Goal: Task Accomplishment & Management: Manage account settings

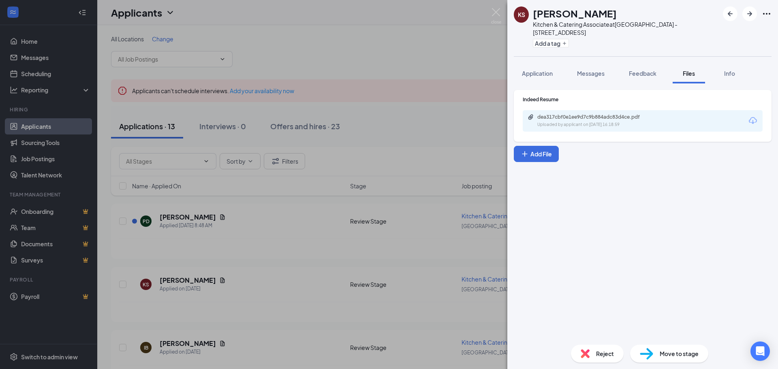
click at [425, 129] on div "KS [PERSON_NAME] Kitchen & Catering Associate at [GEOGRAPHIC_DATA] - [STREET_AD…" at bounding box center [389, 184] width 778 height 369
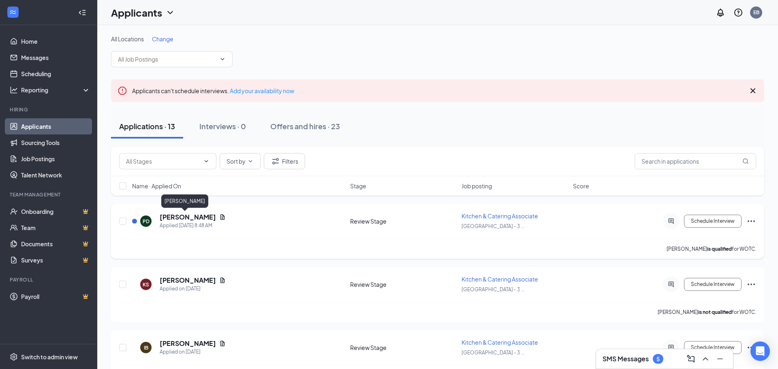
click at [179, 217] on h5 "[PERSON_NAME]" at bounding box center [188, 217] width 56 height 9
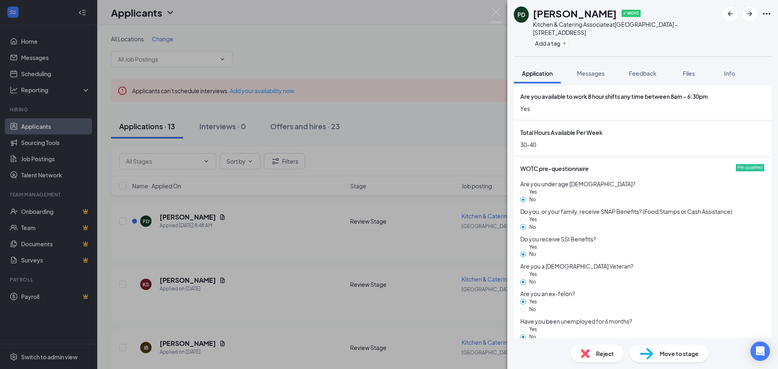
scroll to position [627, 0]
click at [442, 110] on div "PD [PERSON_NAME] ✔ WOTC Kitchen & Catering Associate at [GEOGRAPHIC_DATA] - [ST…" at bounding box center [389, 184] width 778 height 369
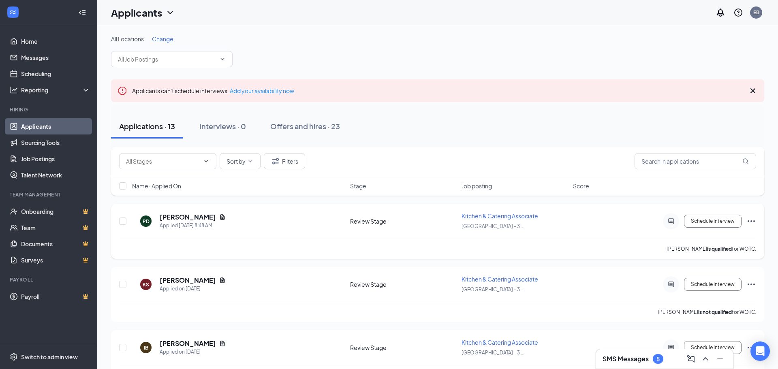
click at [220, 218] on icon "Document" at bounding box center [222, 216] width 4 height 5
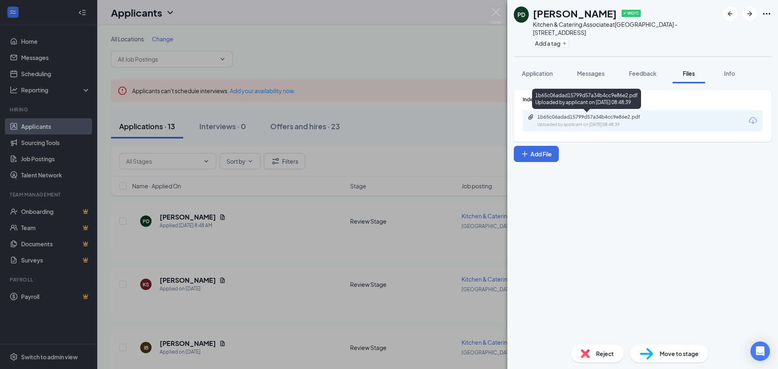
click at [607, 123] on div "Uploaded by applicant on [DATE] 08:48:39" at bounding box center [598, 125] width 122 height 6
click at [317, 47] on div "PD [PERSON_NAME] ✔ WOTC Kitchen & Catering Associate at [GEOGRAPHIC_DATA] - [ST…" at bounding box center [389, 184] width 778 height 369
